Goal: Check status: Check status

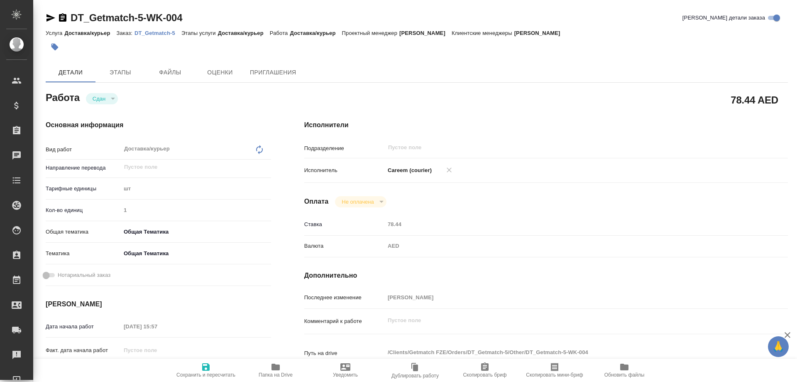
type textarea "x"
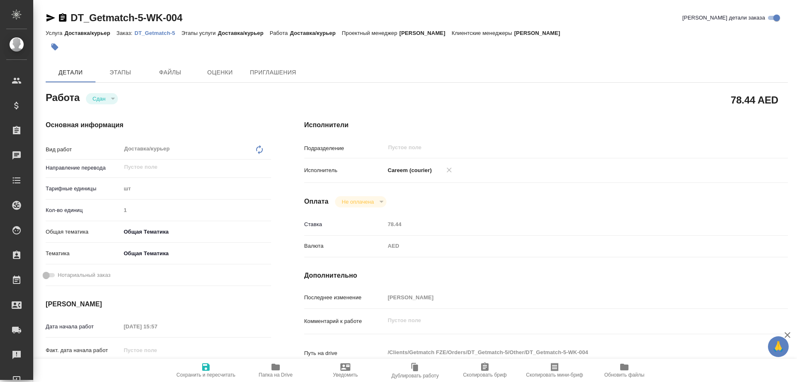
type textarea "x"
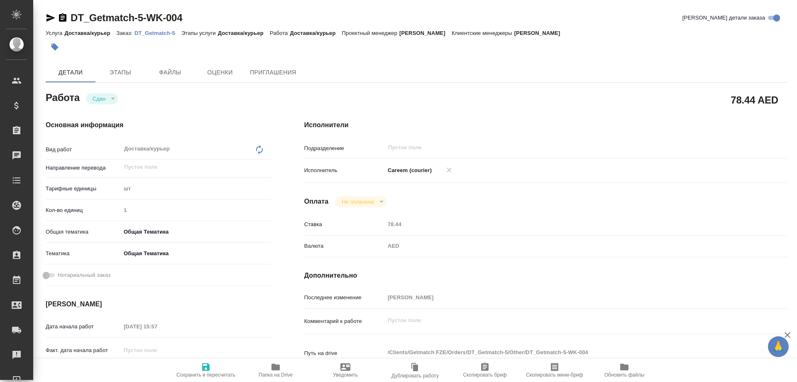
type textarea "x"
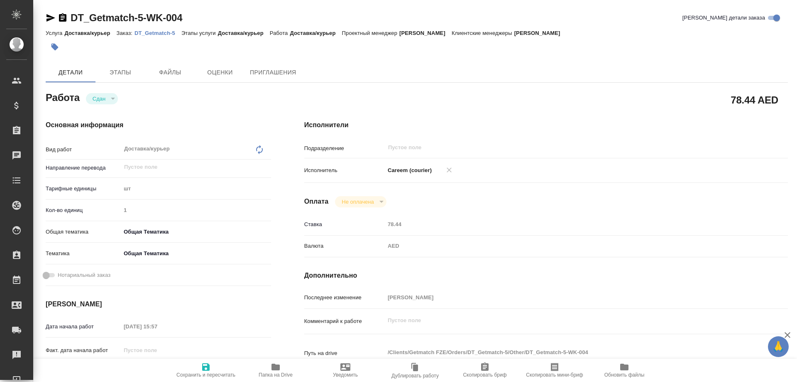
type textarea "x"
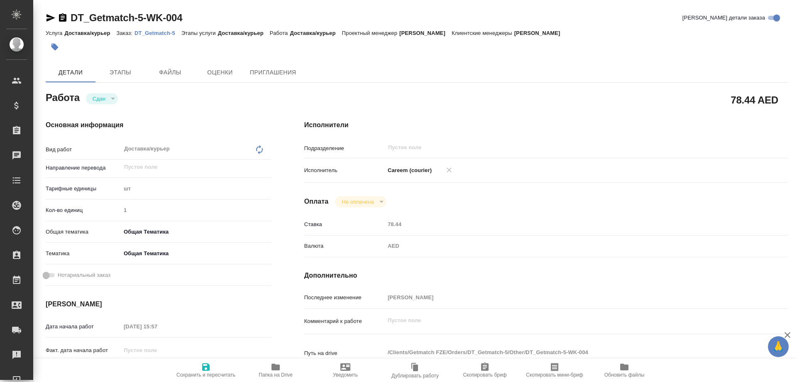
type textarea "x"
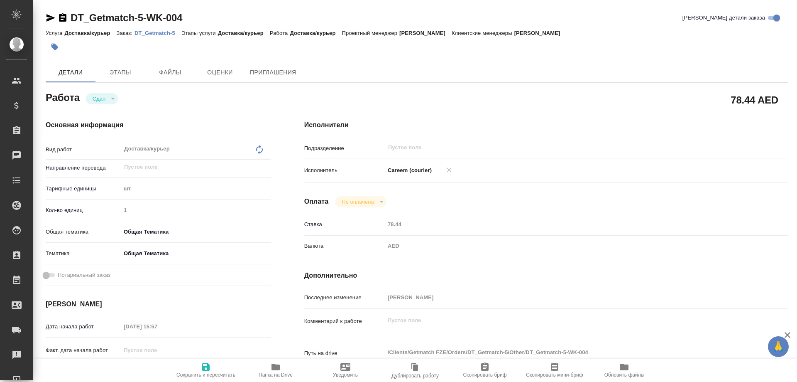
type textarea "x"
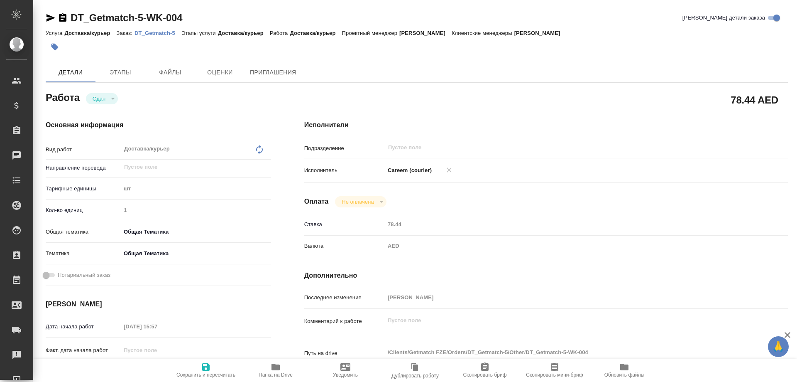
type textarea "x"
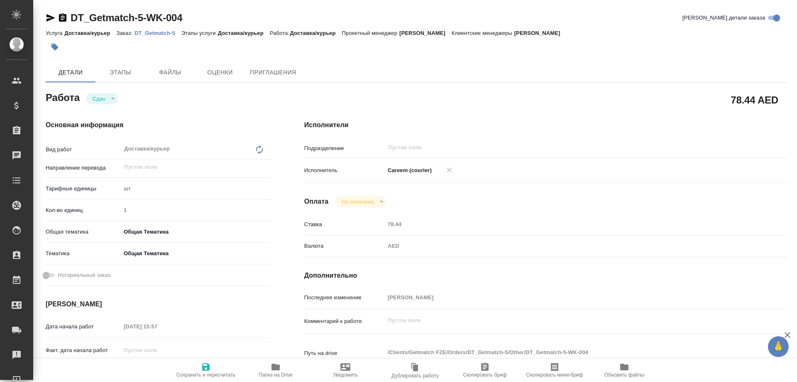
drag, startPoint x: 191, startPoint y: 17, endPoint x: 184, endPoint y: 17, distance: 7.1
click at [184, 17] on div "DT_Getmatch-5-WK-004 Кратко детали заказа" at bounding box center [417, 17] width 742 height 13
click at [164, 33] on p "DT_Getmatch-5" at bounding box center [158, 33] width 47 height 6
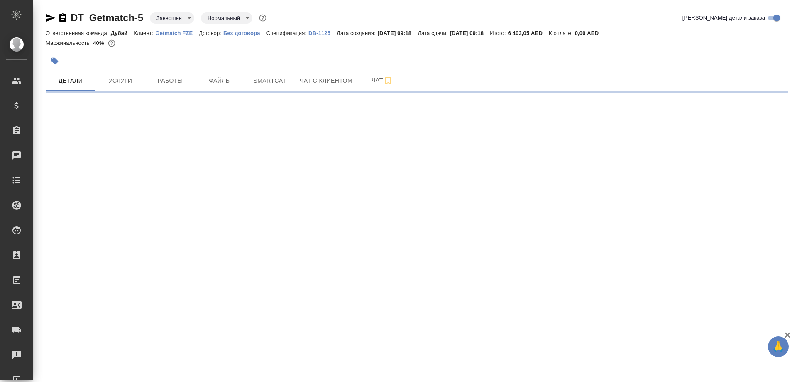
select select "RU"
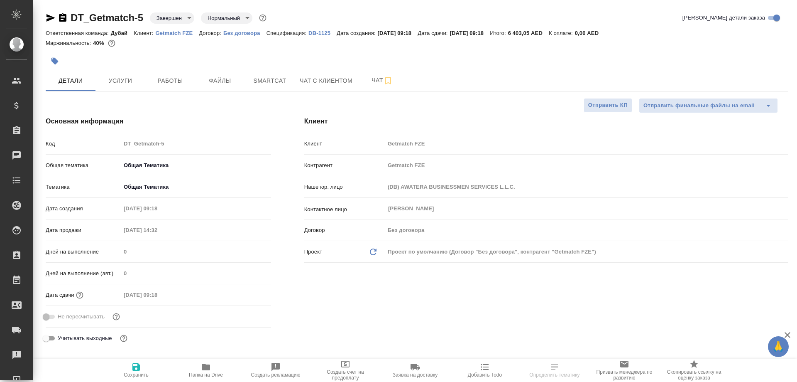
type textarea "x"
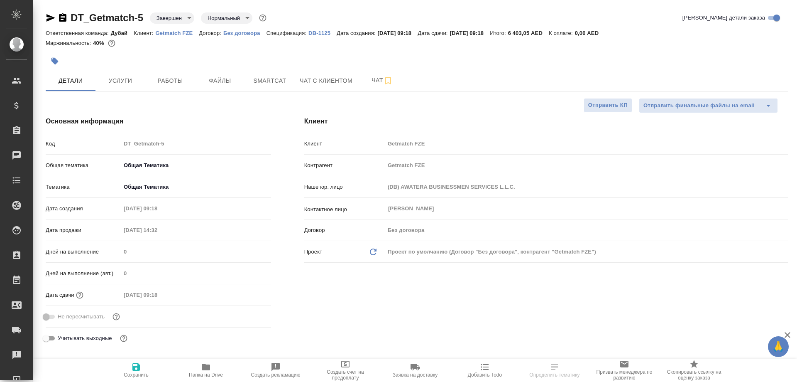
type textarea "x"
type input "[PERSON_NAME]"
drag, startPoint x: 145, startPoint y: 14, endPoint x: 71, endPoint y: 17, distance: 73.5
click at [71, 17] on div "DT_Getmatch-5 Завершен closed Нормальный normal" at bounding box center [157, 17] width 223 height 13
copy link "DT_Getmatch-5"
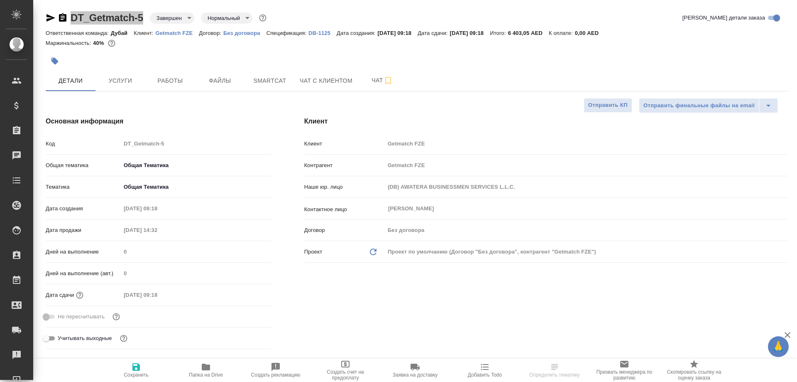
type textarea "x"
select select "RU"
type textarea "x"
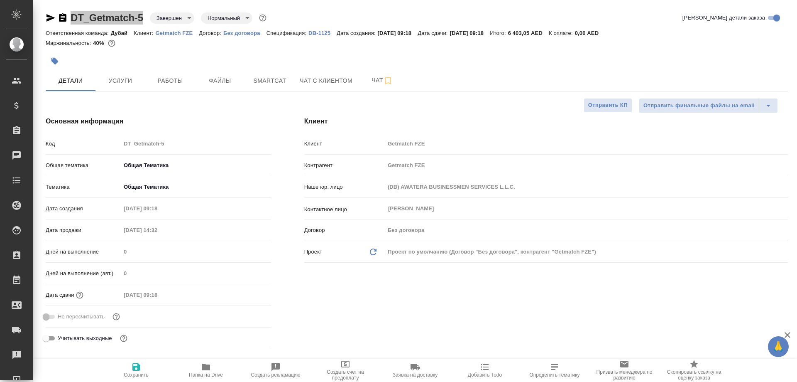
type textarea "x"
